Goal: Task Accomplishment & Management: Manage account settings

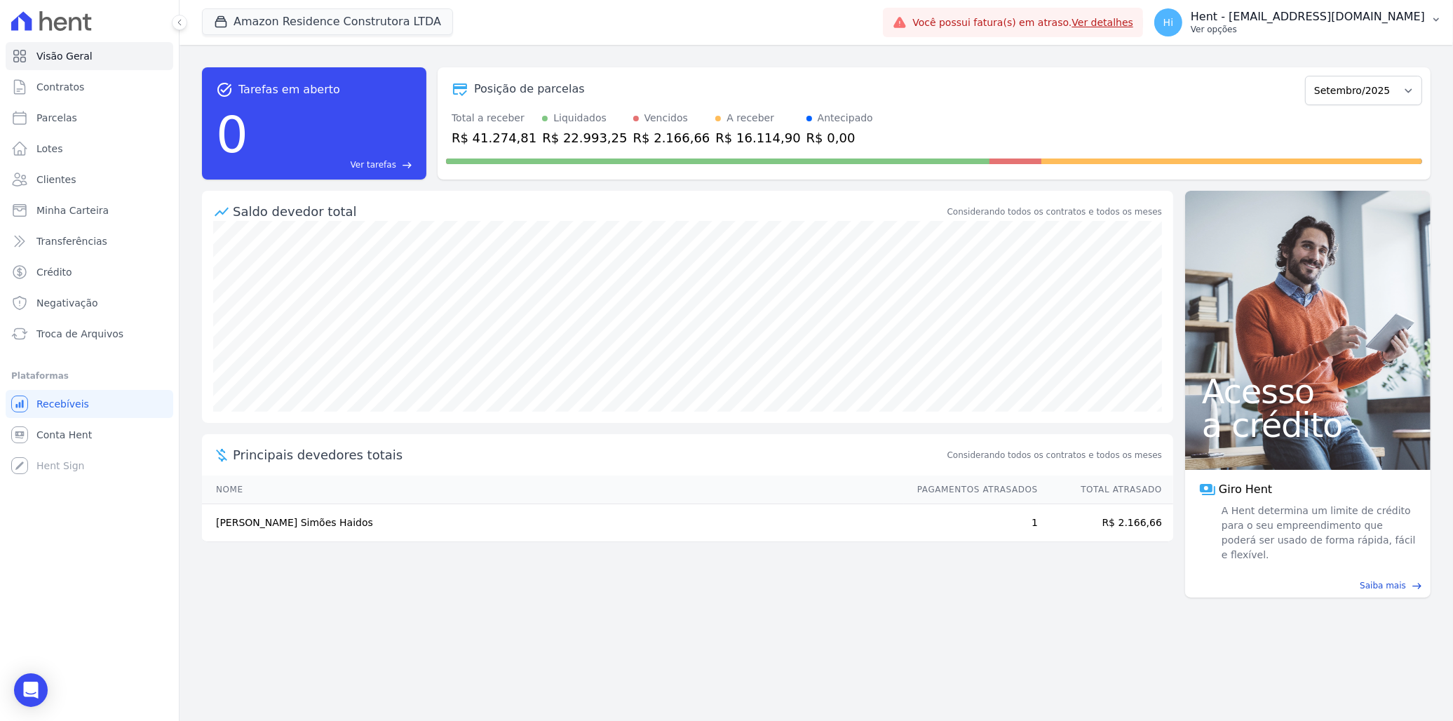
click at [1310, 22] on p "Hent - [EMAIL_ADDRESS][DOMAIN_NAME]" at bounding box center [1307, 17] width 234 height 14
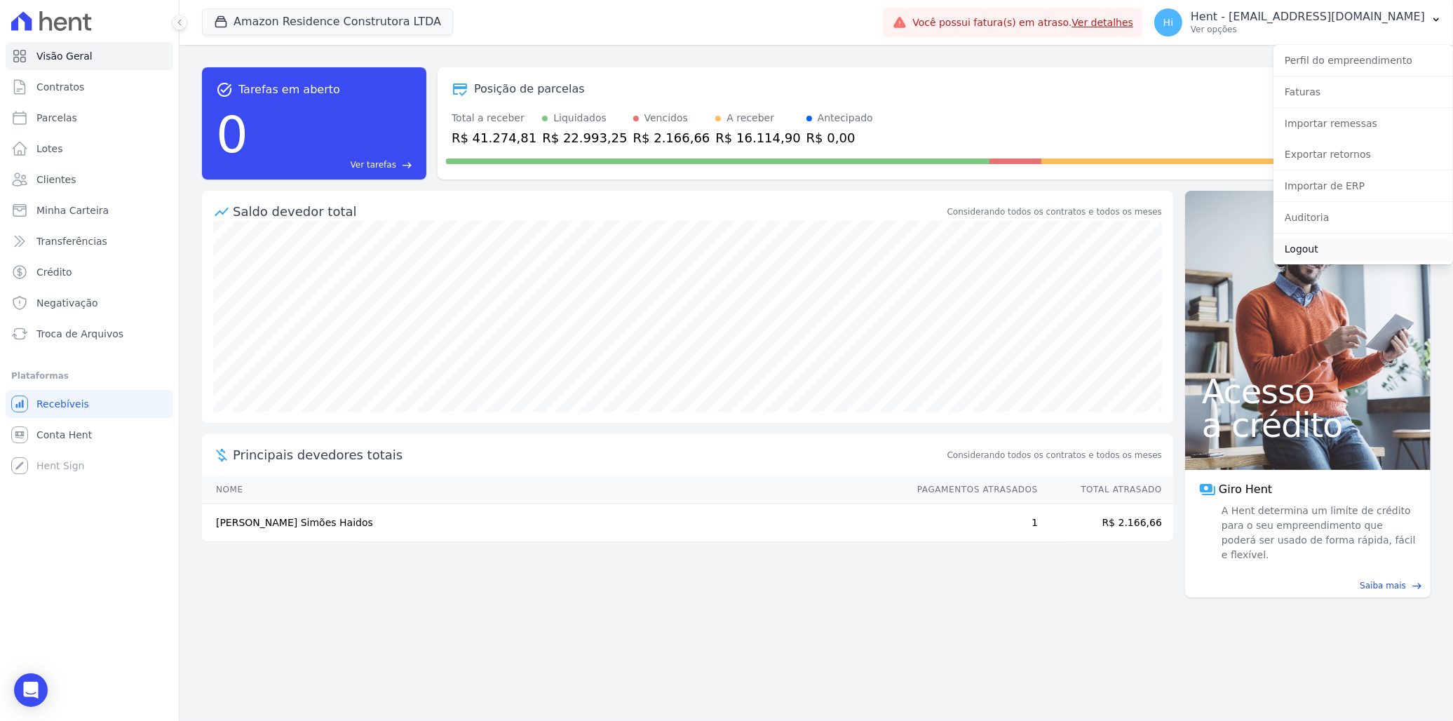
click at [1340, 251] on link "Logout" at bounding box center [1362, 248] width 179 height 25
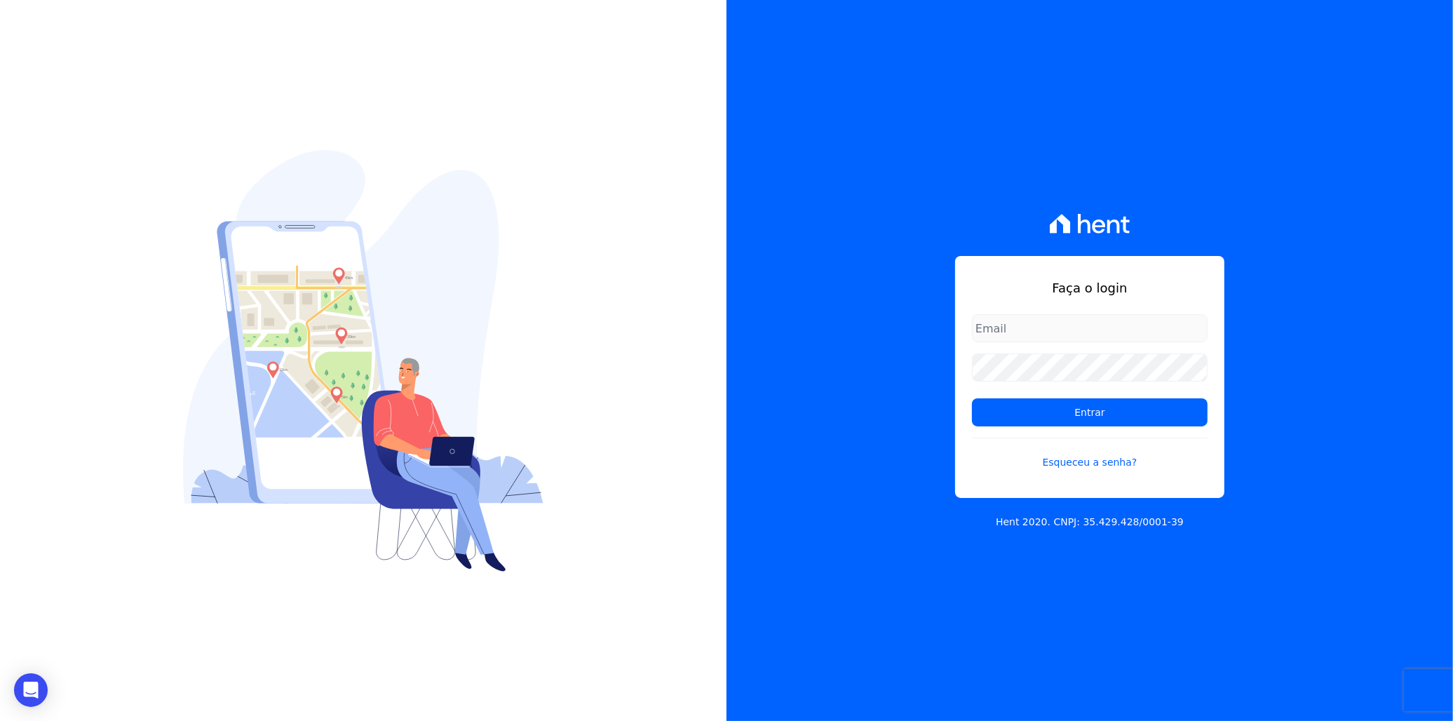
type input "[EMAIL_ADDRESS][PERSON_NAME][DOMAIN_NAME]"
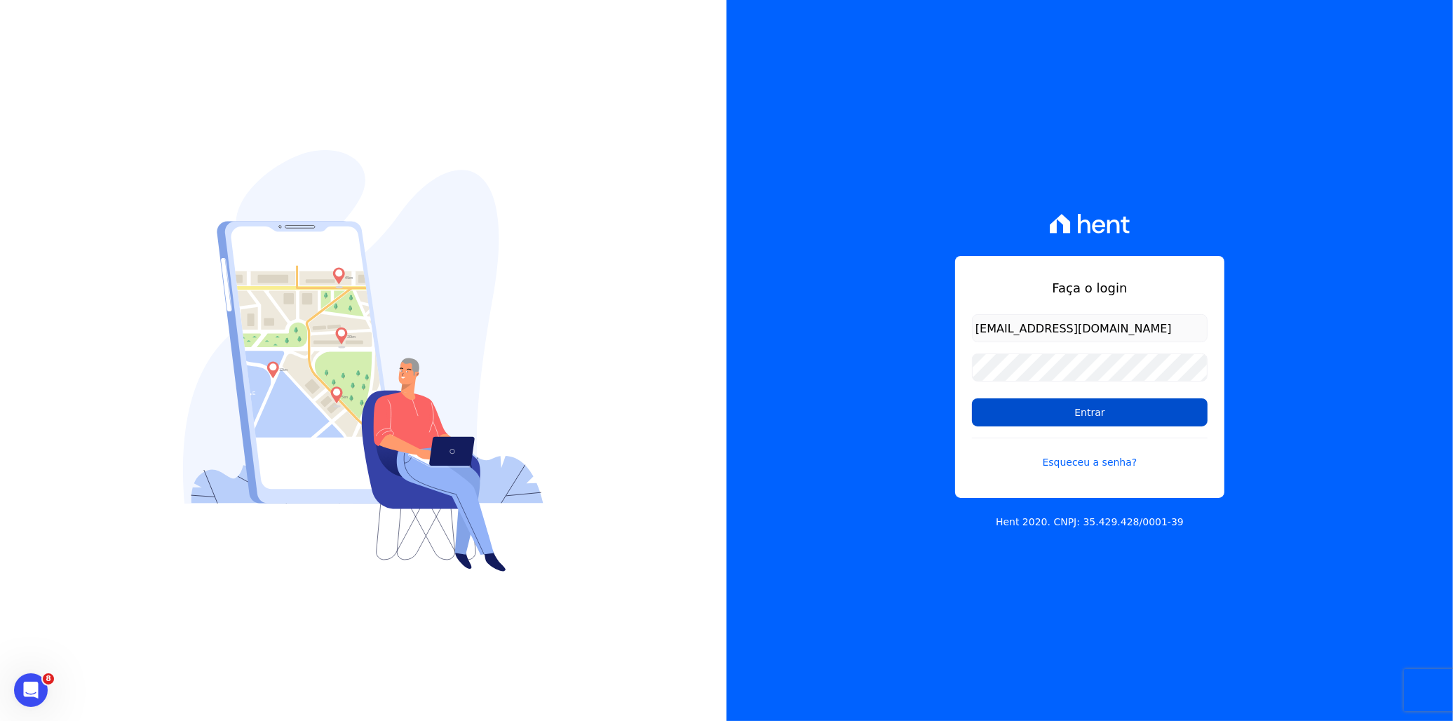
click at [1032, 410] on input "Entrar" at bounding box center [1090, 412] width 236 height 28
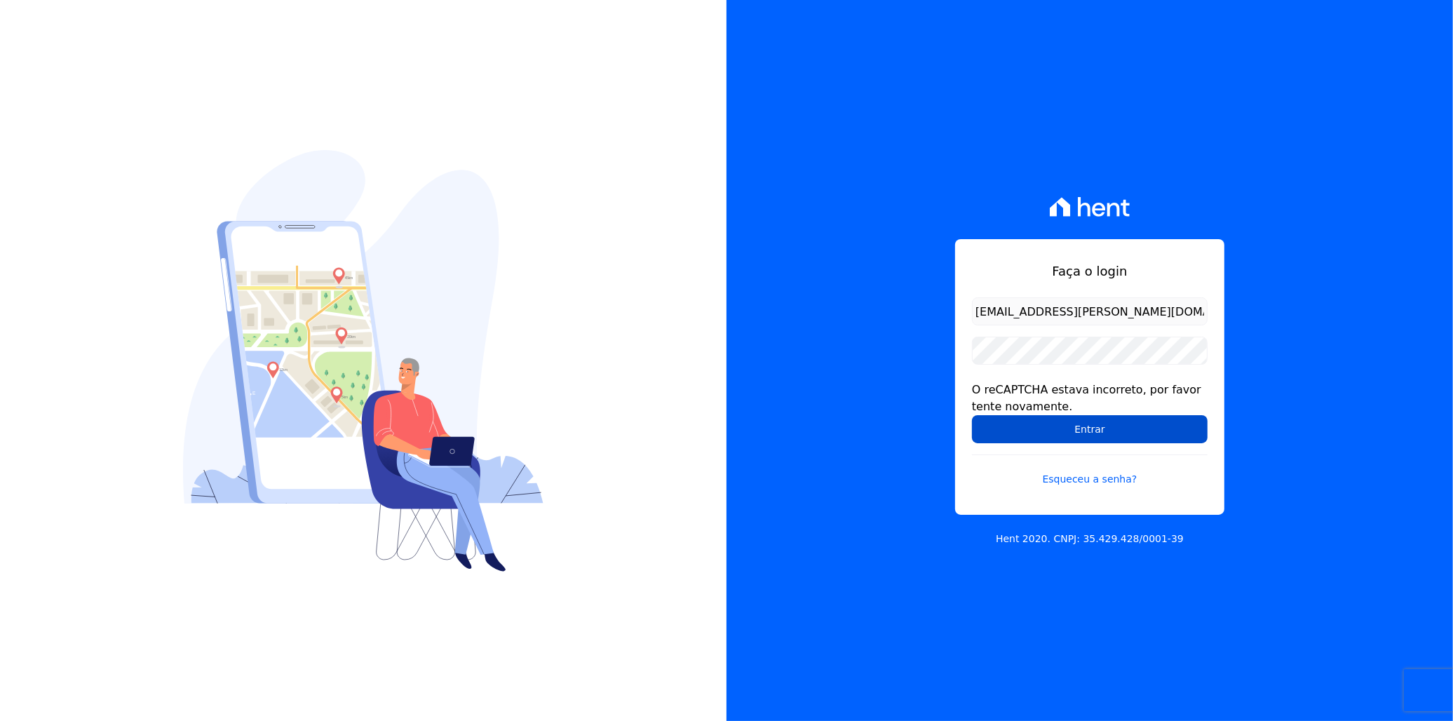
click at [1081, 433] on input "Entrar" at bounding box center [1090, 429] width 236 height 28
